Goal: Transaction & Acquisition: Purchase product/service

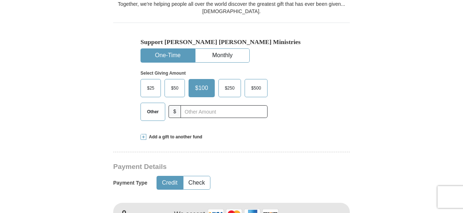
click at [260, 94] on span "$500" at bounding box center [256, 88] width 17 height 11
click at [0, 0] on input "$500" at bounding box center [0, 0] width 0 height 0
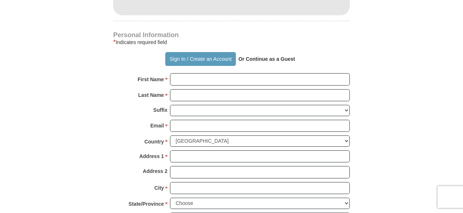
scroll to position [510, 0]
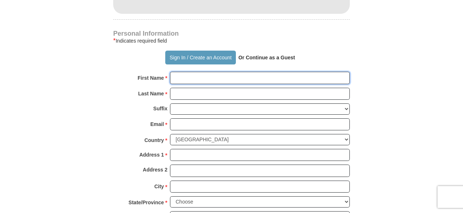
click at [231, 84] on input "First Name *" at bounding box center [260, 78] width 180 height 12
type input "[PERSON_NAME]"
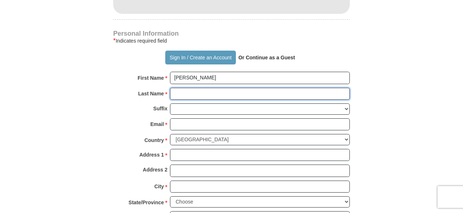
click at [213, 100] on input "Last Name *" at bounding box center [260, 94] width 180 height 12
type input "[PERSON_NAME]"
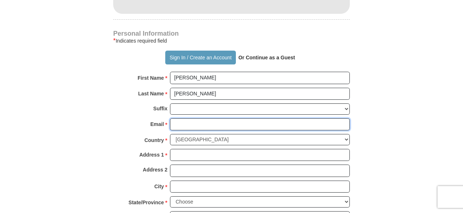
click at [203, 131] on input "Email *" at bounding box center [260, 124] width 180 height 12
type input "[EMAIL_ADDRESS][DOMAIN_NAME]"
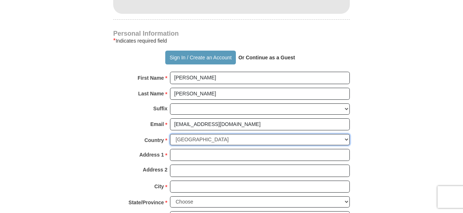
click at [347, 145] on select "[GEOGRAPHIC_DATA] [GEOGRAPHIC_DATA] [GEOGRAPHIC_DATA] [GEOGRAPHIC_DATA] [GEOGRA…" at bounding box center [260, 139] width 180 height 11
select select "AE"
click at [170, 142] on select "[GEOGRAPHIC_DATA] [GEOGRAPHIC_DATA] [GEOGRAPHIC_DATA] [GEOGRAPHIC_DATA] [GEOGRA…" at bounding box center [260, 139] width 180 height 11
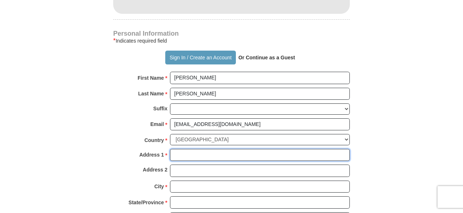
click at [239, 161] on input "Address 1 *" at bounding box center [260, 155] width 180 height 12
type input "PO 124075"
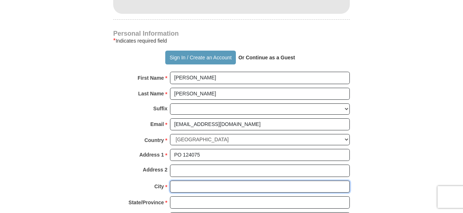
click at [204, 193] on input "City *" at bounding box center [260, 187] width 180 height 12
type input "[GEOGRAPHIC_DATA]"
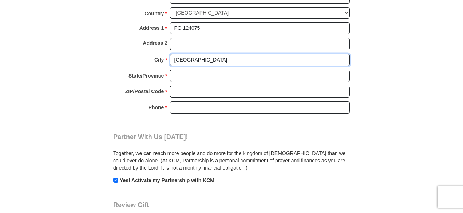
scroll to position [623, 0]
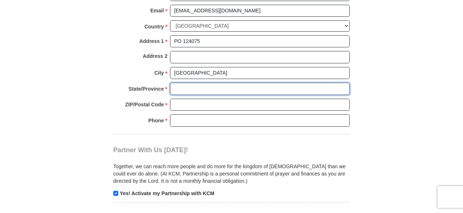
click at [224, 95] on input "State/Province *" at bounding box center [260, 89] width 180 height 12
type input "[GEOGRAPHIC_DATA]"
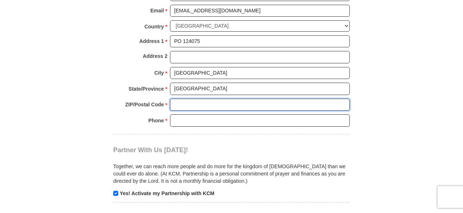
click at [205, 110] on input "ZIP/Postal Code *" at bounding box center [260, 105] width 180 height 12
type input "000000"
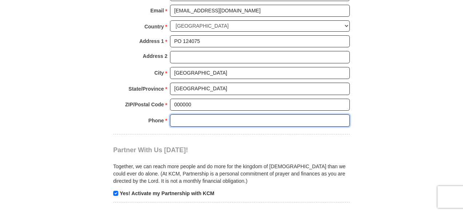
click at [201, 126] on input "Phone * *" at bounding box center [260, 120] width 180 height 12
type input "971502889385"
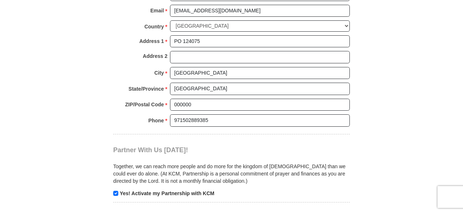
click at [116, 197] on p "Yes! Activate my Partnership with KCM" at bounding box center [231, 193] width 237 height 7
click at [115, 196] on input "checkbox" at bounding box center [115, 193] width 5 height 5
checkbox input "false"
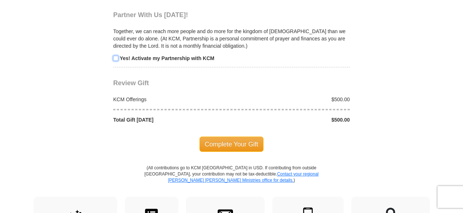
scroll to position [767, 0]
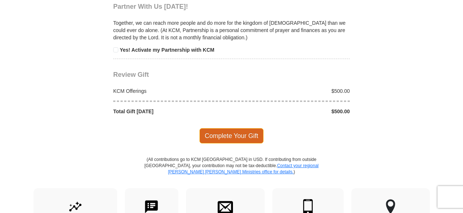
click at [228, 143] on span "Complete Your Gift" at bounding box center [232, 135] width 64 height 15
